Goal: Contribute content

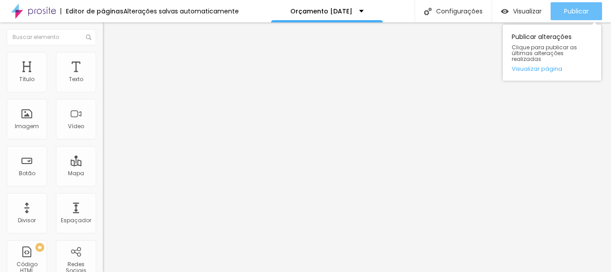
click at [568, 8] on font "Publicar" at bounding box center [576, 11] width 25 height 9
click at [572, 8] on font "Publicar" at bounding box center [576, 11] width 25 height 9
click at [577, 17] on div "Publicar" at bounding box center [576, 11] width 25 height 18
